Goal: Task Accomplishment & Management: Use online tool/utility

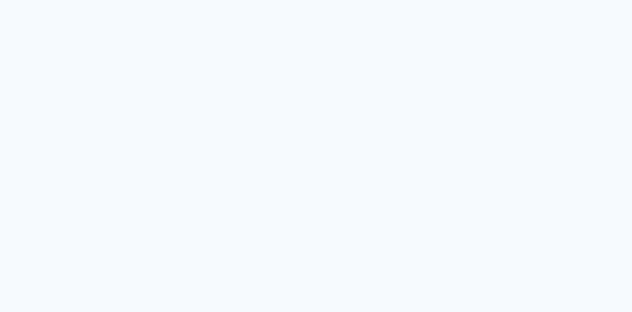
click at [187, 151] on quentale-app at bounding box center [316, 156] width 632 height 312
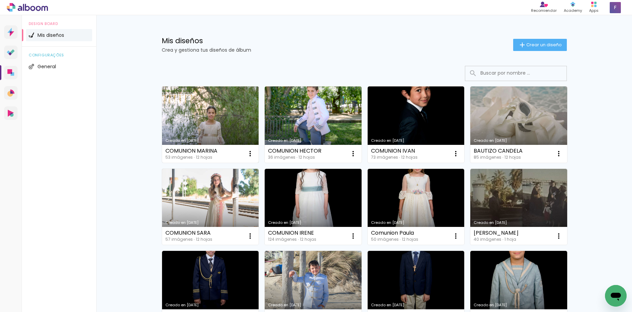
click at [211, 130] on link "Creado en [DATE]" at bounding box center [210, 124] width 97 height 76
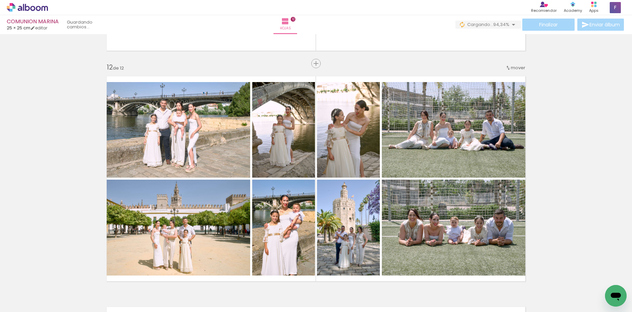
scroll to position [0, 1429]
click at [586, 274] on iron-icon at bounding box center [582, 275] width 7 height 7
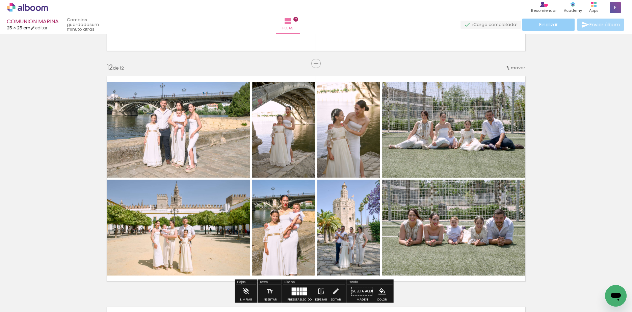
click at [554, 24] on span "Finalizar" at bounding box center [548, 24] width 19 height 5
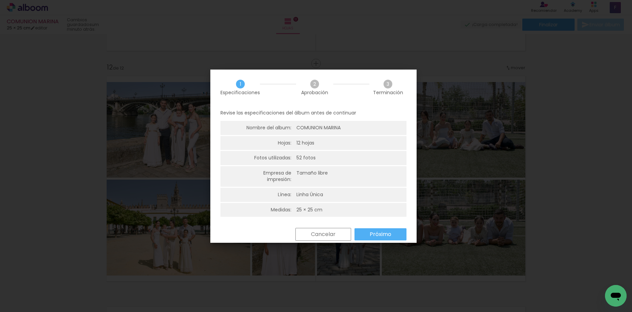
click at [0, 0] on slot "Próximo" at bounding box center [0, 0] width 0 height 0
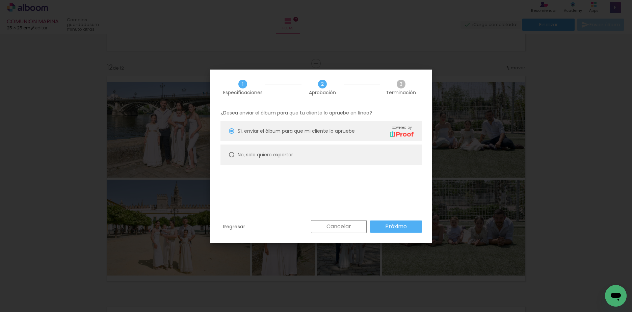
click at [0, 0] on slot "No, solo quiero exportar" at bounding box center [0, 0] width 0 height 0
type paper-radio-button "on"
click at [0, 0] on slot "Próximo" at bounding box center [0, 0] width 0 height 0
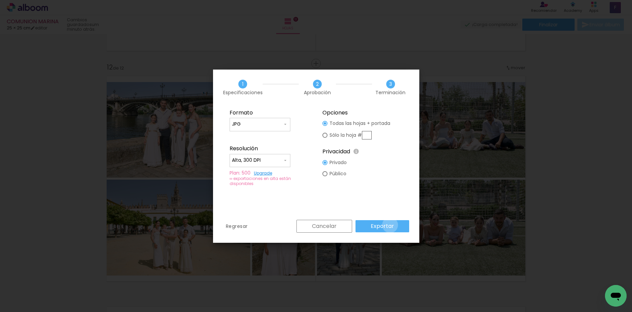
click at [0, 0] on slot "Exportar" at bounding box center [0, 0] width 0 height 0
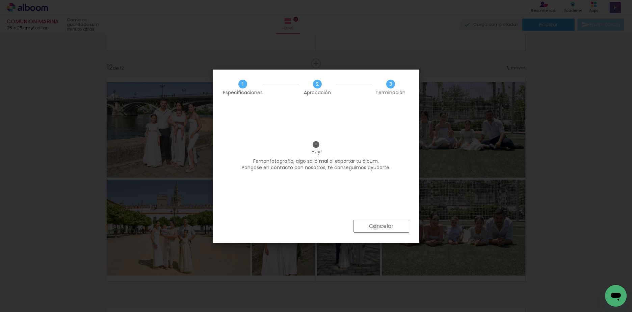
click at [0, 0] on slot "Cancelar" at bounding box center [0, 0] width 0 height 0
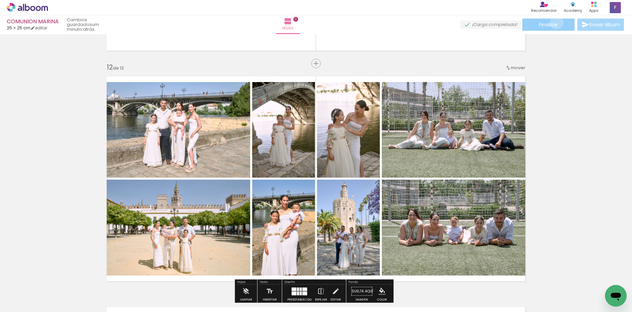
click at [554, 22] on span "Finalizar" at bounding box center [548, 24] width 19 height 5
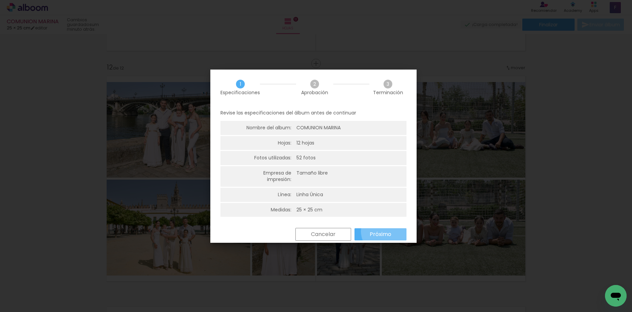
click at [0, 0] on slot "Próximo" at bounding box center [0, 0] width 0 height 0
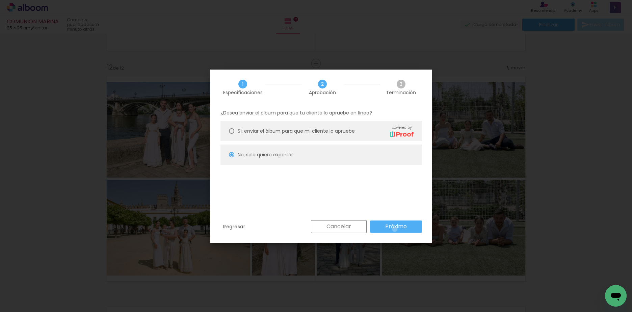
click at [0, 0] on slot "Próximo" at bounding box center [0, 0] width 0 height 0
type input "Alta, 300 DPI"
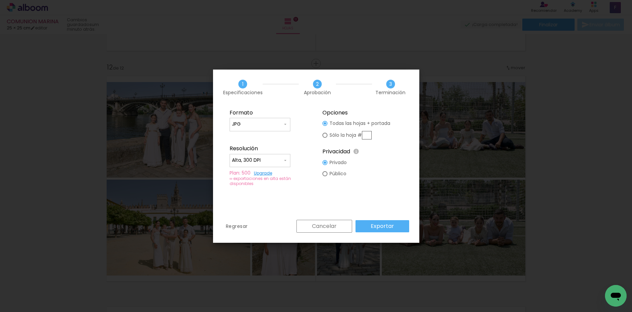
click at [0, 0] on slot "Exportar" at bounding box center [0, 0] width 0 height 0
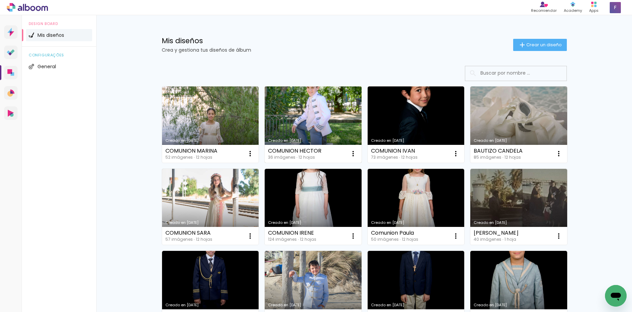
click at [325, 116] on link "Creado en [DATE]" at bounding box center [313, 124] width 97 height 76
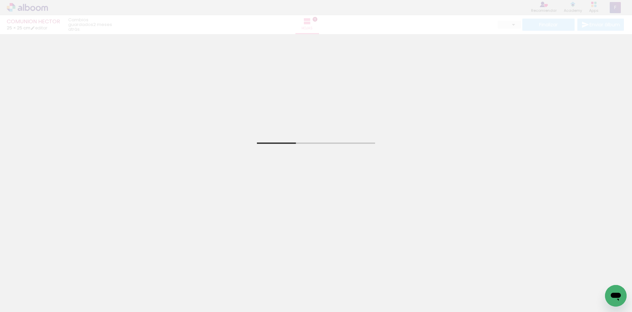
click at [27, 303] on span "Añadir Fotos" at bounding box center [20, 302] width 13 height 7
click at [0, 0] on input "file" at bounding box center [0, 0] width 0 height 0
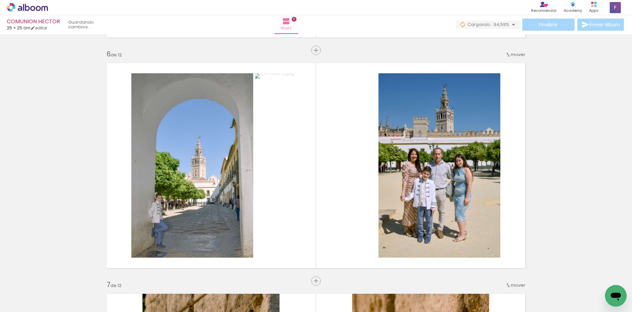
scroll to position [0, 471]
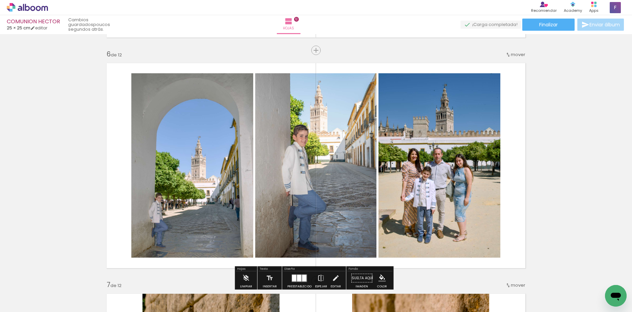
click at [550, 26] on span "Finalizar" at bounding box center [548, 24] width 19 height 5
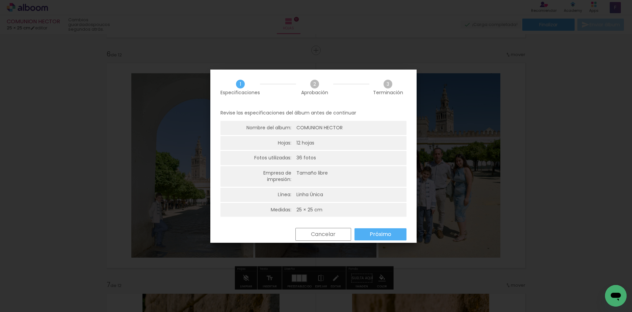
click at [0, 0] on slot "Próximo" at bounding box center [0, 0] width 0 height 0
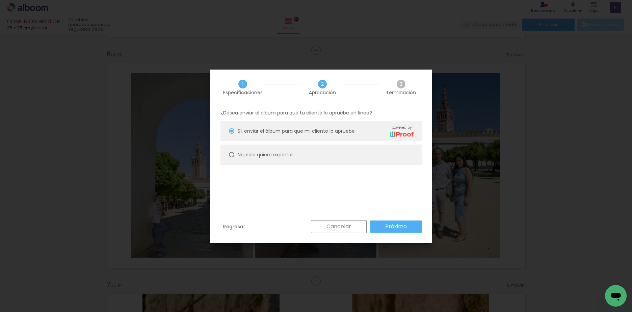
click at [0, 0] on slot "No, solo quiero exportar" at bounding box center [0, 0] width 0 height 0
type paper-radio-button "on"
click at [0, 0] on slot "Próximo" at bounding box center [0, 0] width 0 height 0
type input "Alta, 300 DPI"
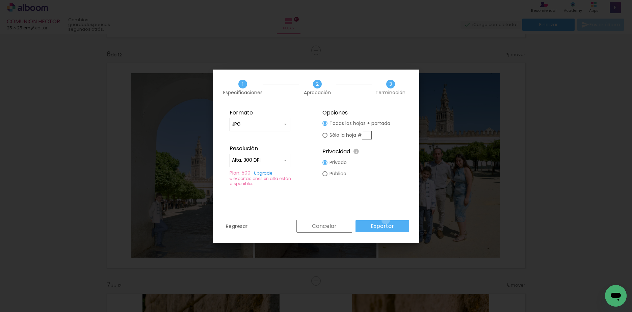
click at [387, 220] on paper-button "Exportar" at bounding box center [383, 226] width 54 height 12
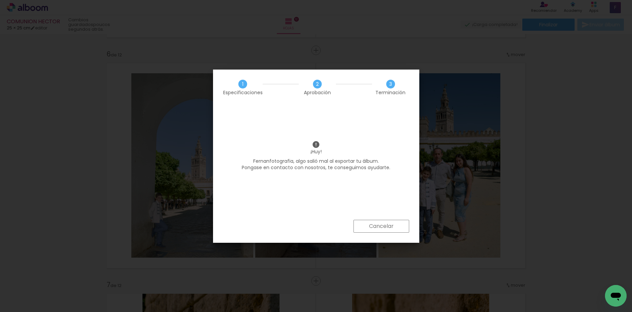
click at [0, 0] on slot "Cancelar" at bounding box center [0, 0] width 0 height 0
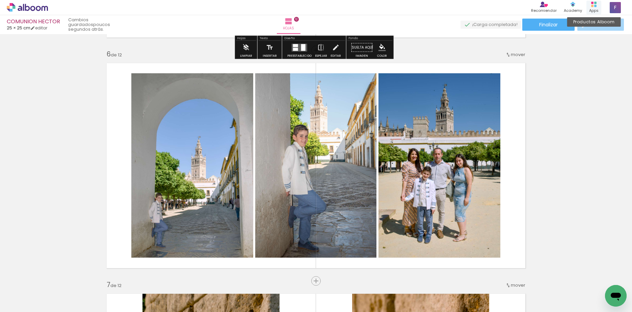
click at [594, 7] on div "Productos Alboom Apps" at bounding box center [593, 8] width 15 height 14
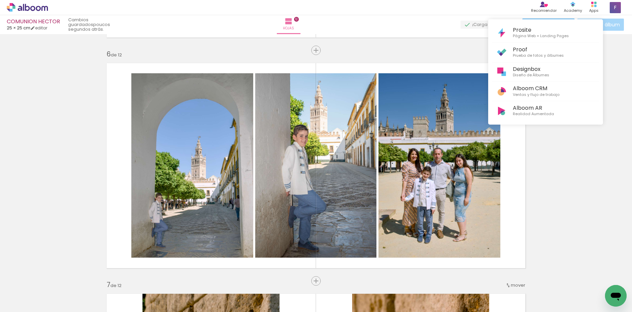
click at [616, 7] on div at bounding box center [316, 156] width 632 height 312
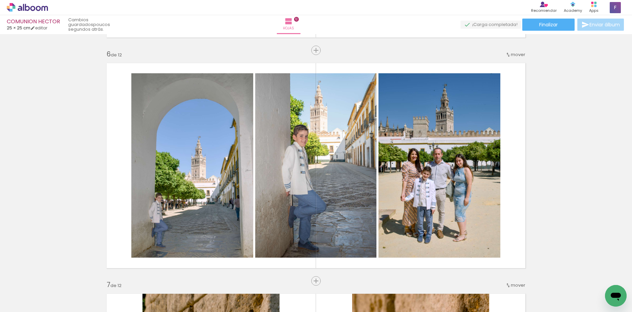
click at [610, 22] on span "Enviar álbum" at bounding box center [604, 24] width 30 height 5
click at [617, 6] on span at bounding box center [615, 7] width 11 height 11
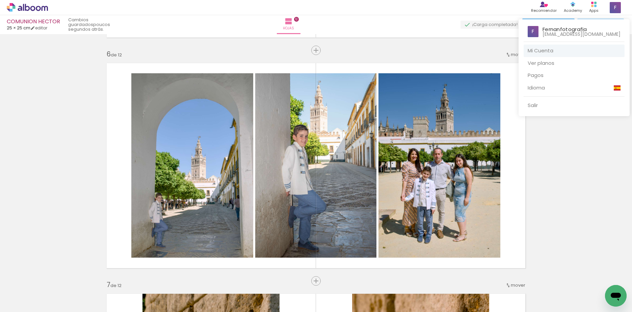
click at [550, 48] on link "Mi Cuenta" at bounding box center [574, 51] width 101 height 12
